Goal: Task Accomplishment & Management: Manage account settings

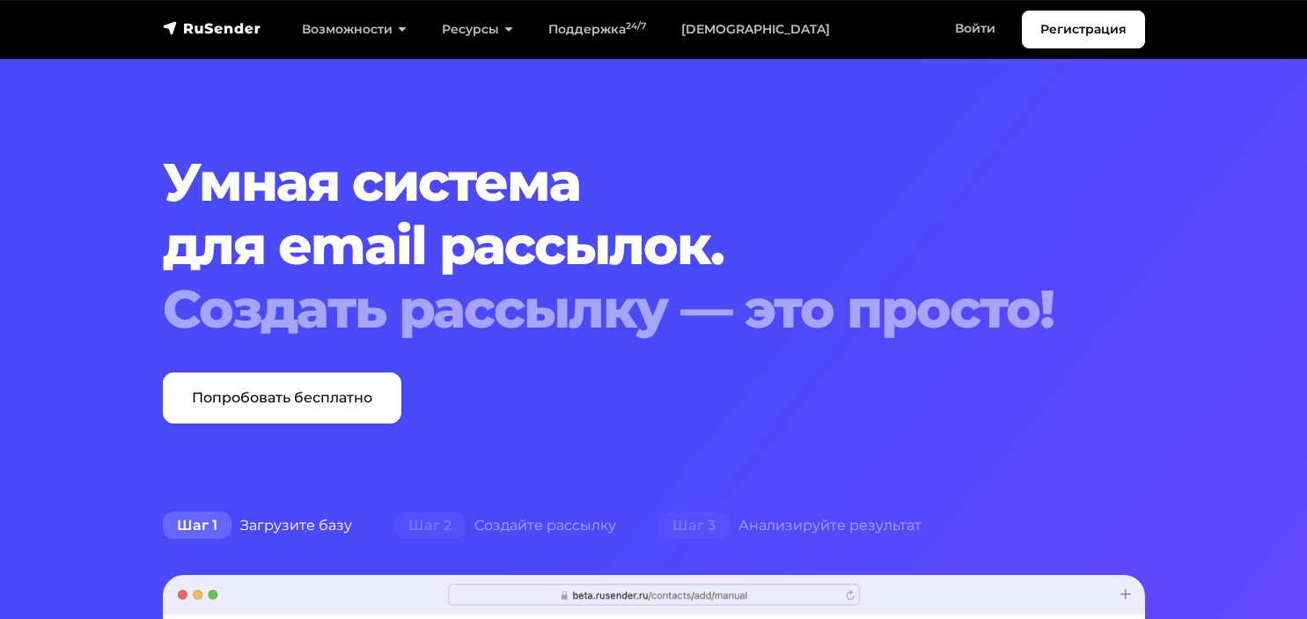
scroll to position [186, 0]
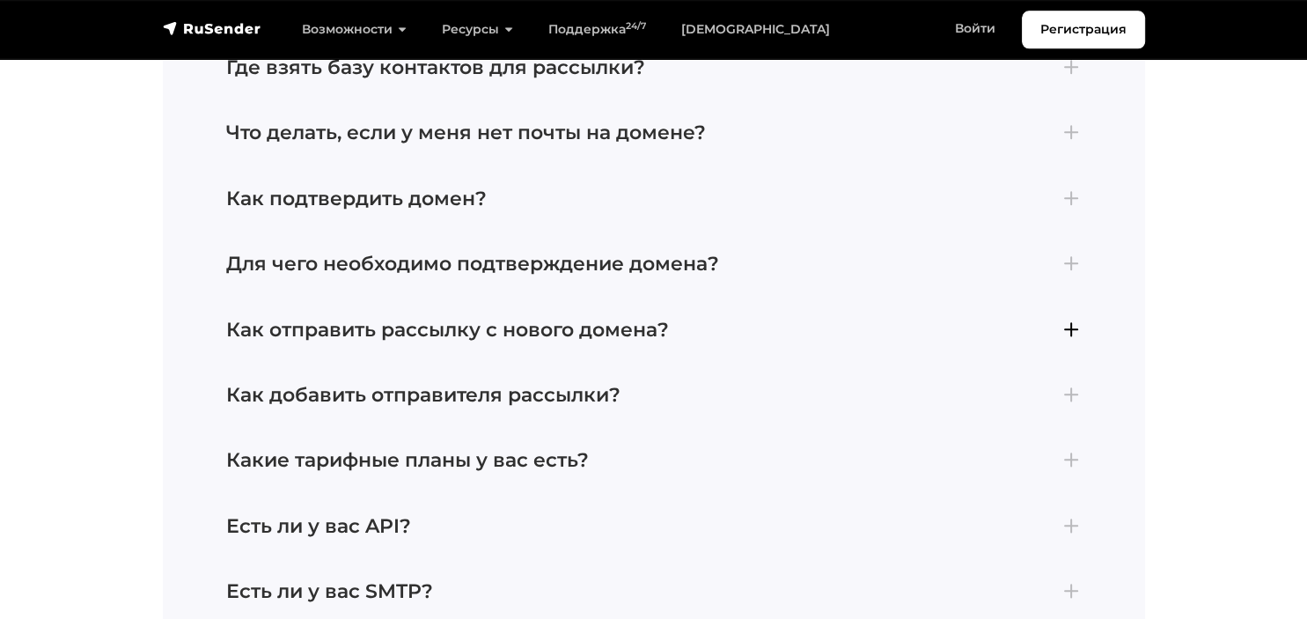
scroll to position [7806, 0]
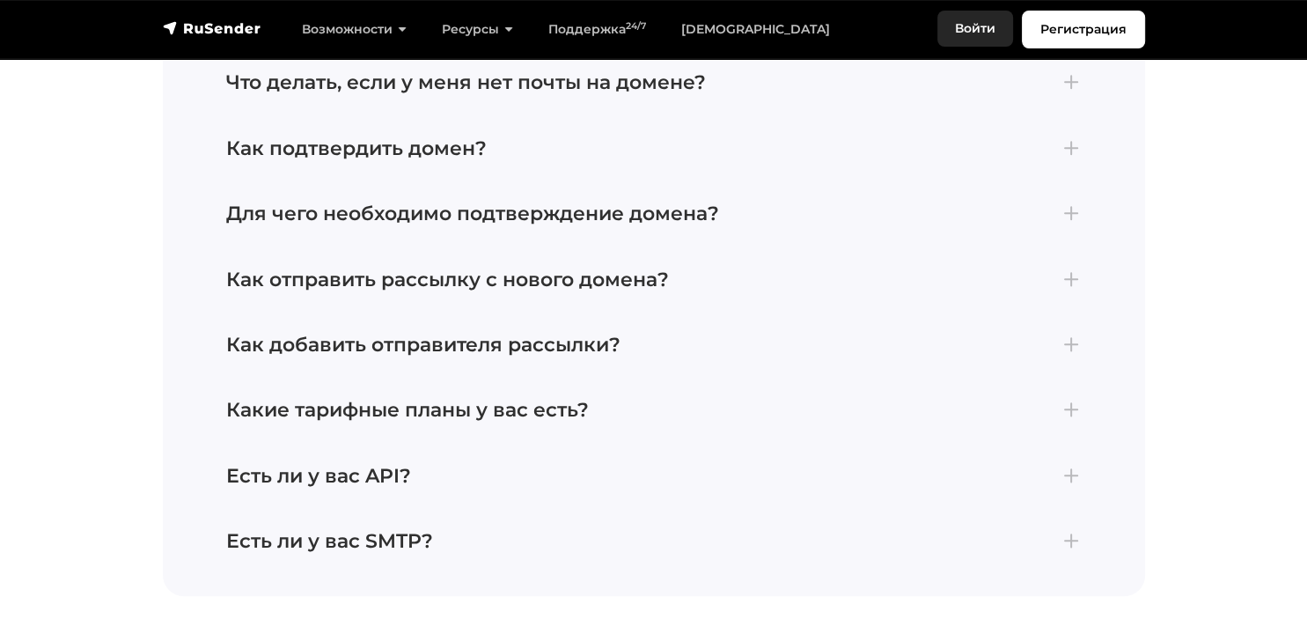
click at [971, 26] on link "Войти" at bounding box center [975, 29] width 76 height 36
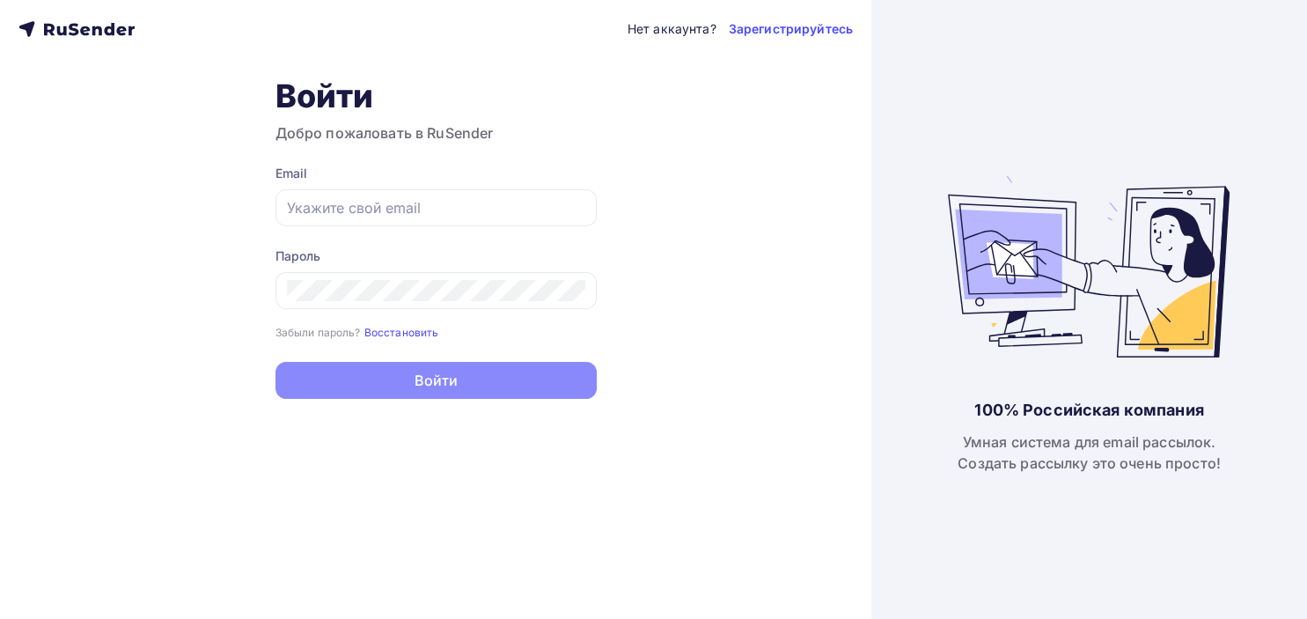
click at [90, 37] on icon at bounding box center [76, 28] width 116 height 21
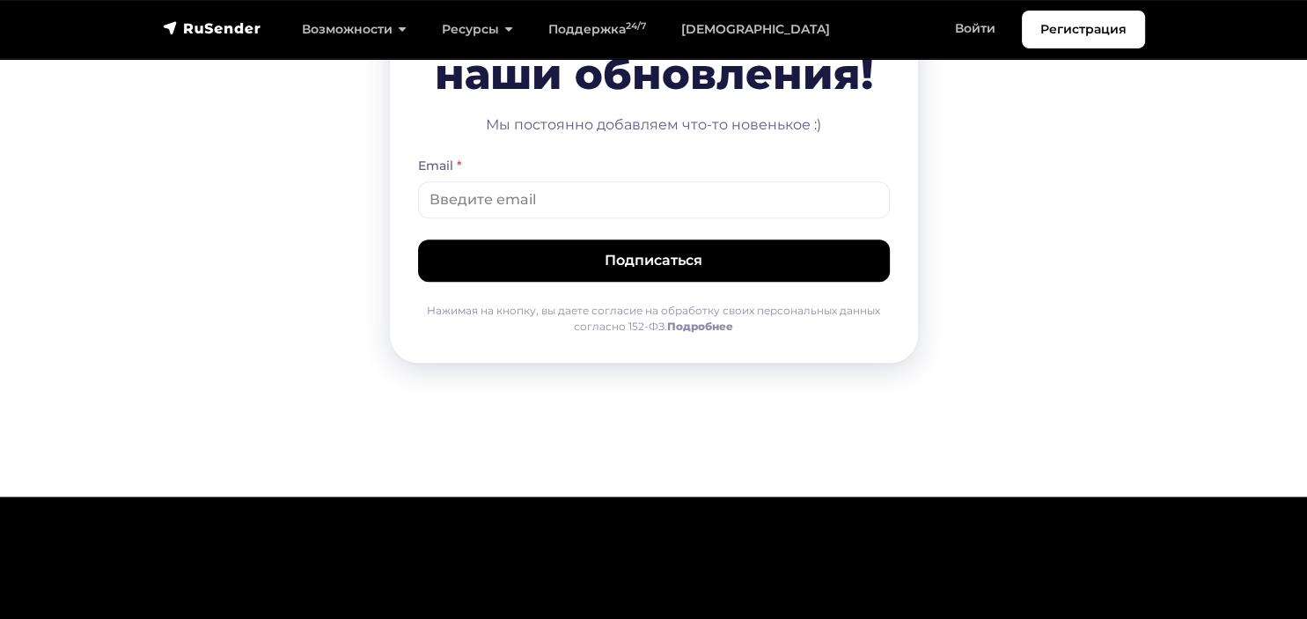
scroll to position [9161, 0]
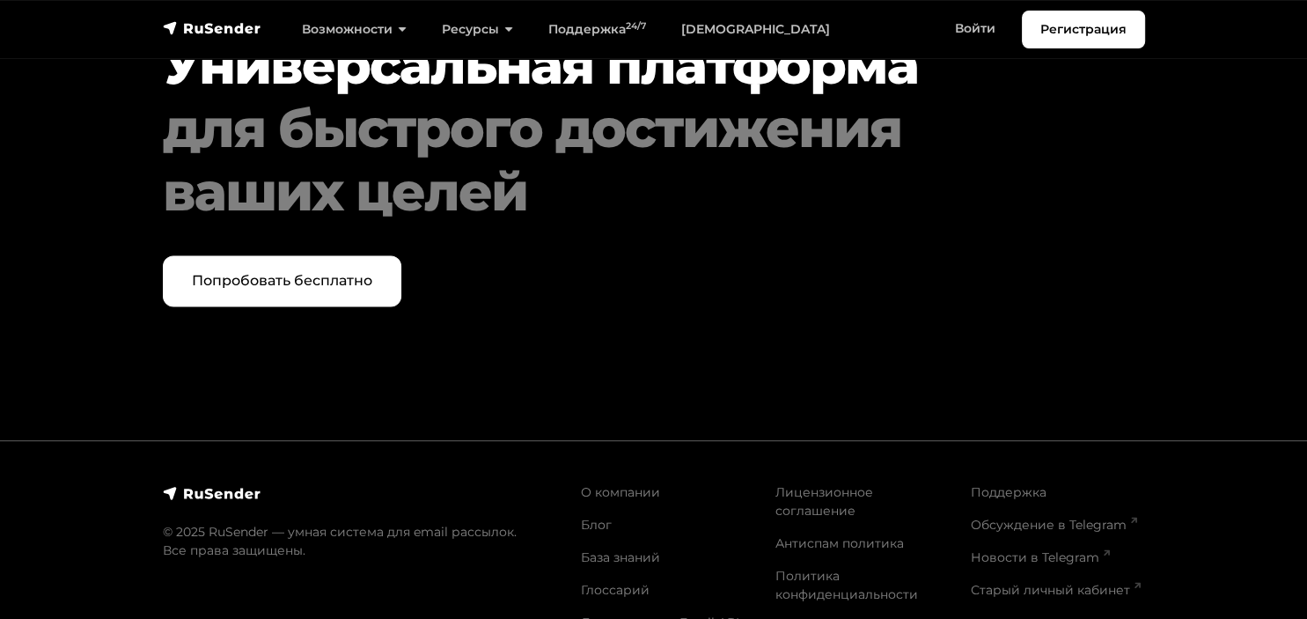
click at [606, 462] on div "О компании Блог База знаний Глоссарий Документация Email API Лицензионное согла…" at bounding box center [862, 564] width 585 height 205
